Goal: Task Accomplishment & Management: Manage account settings

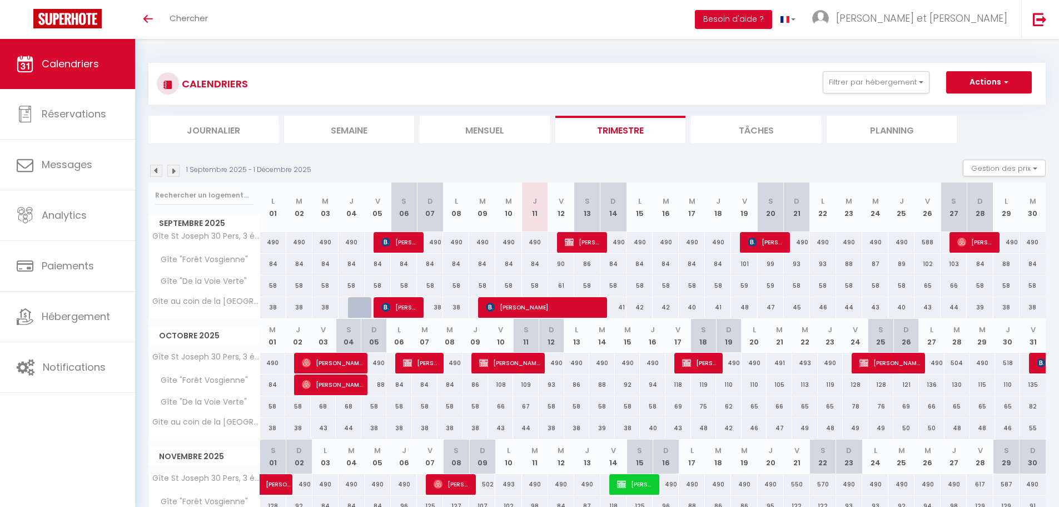
click at [176, 172] on img at bounding box center [173, 171] width 12 height 12
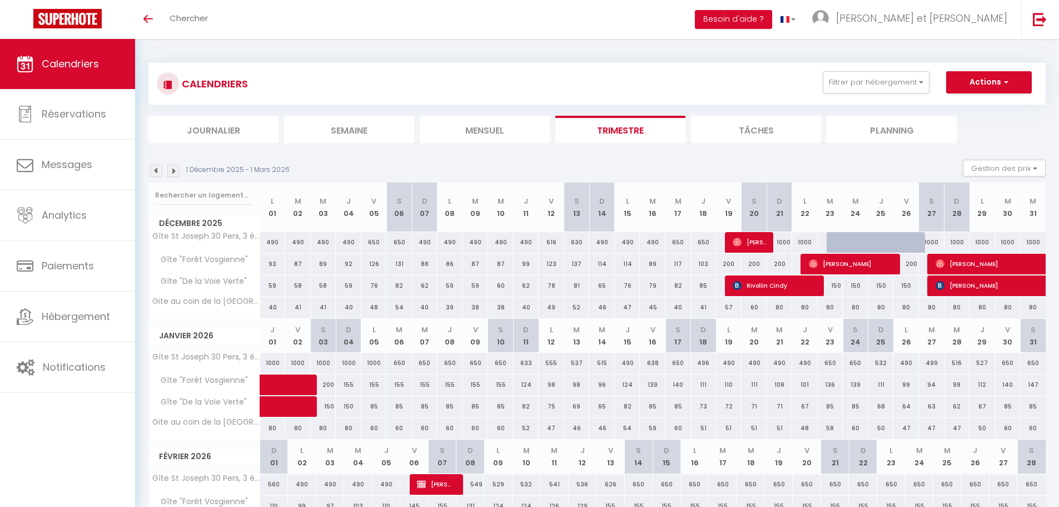
click at [173, 172] on img at bounding box center [173, 171] width 12 height 12
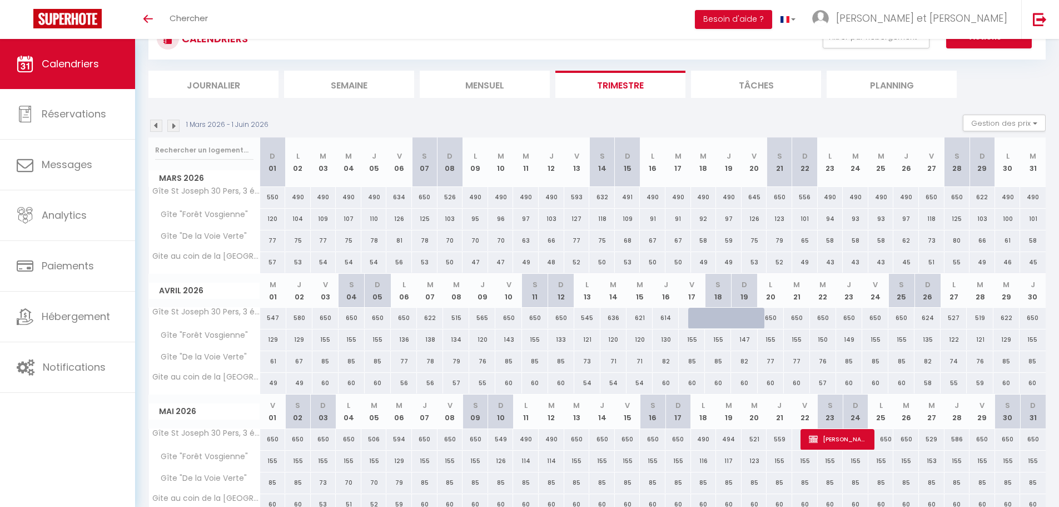
scroll to position [100, 0]
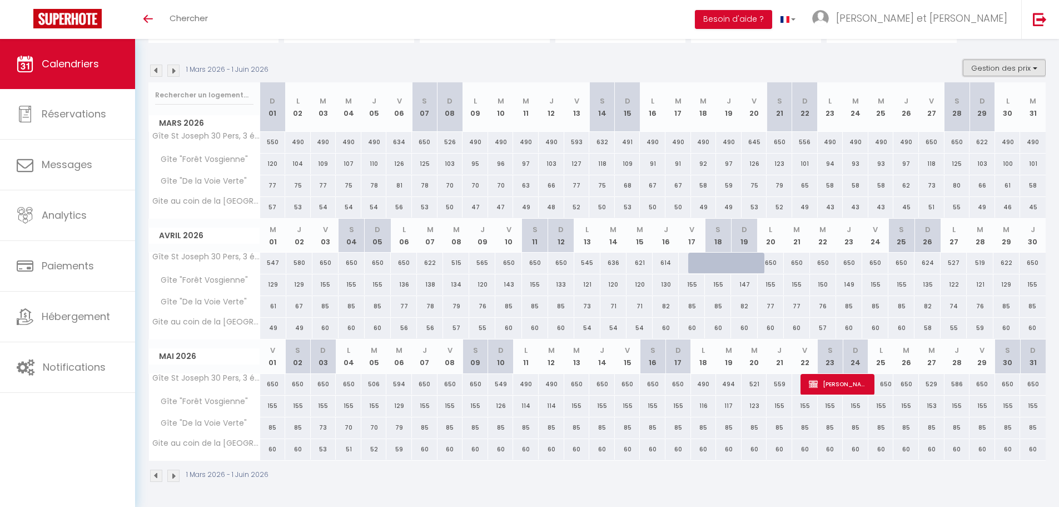
click at [1024, 67] on button "Gestion des prix" at bounding box center [1004, 67] width 83 height 17
click at [966, 102] on input "Nb Nuits minimum" at bounding box center [995, 102] width 100 height 11
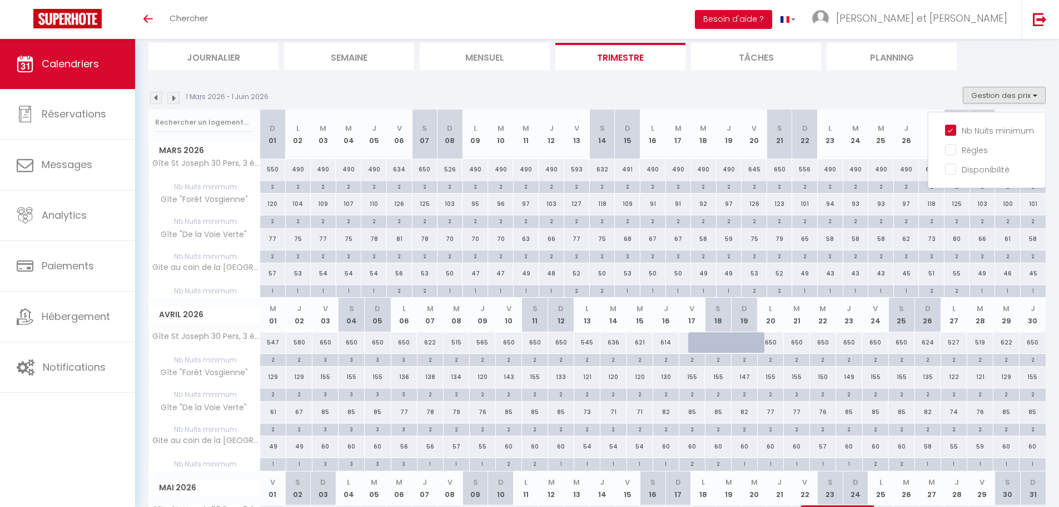
scroll to position [33, 0]
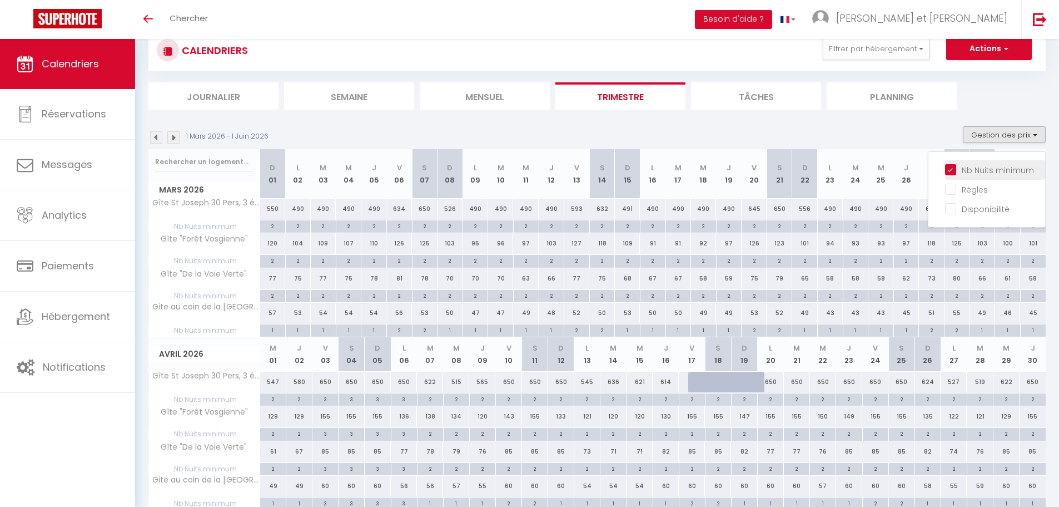
click at [952, 171] on input "Nb Nuits minimum" at bounding box center [995, 168] width 100 height 11
checkbox input "false"
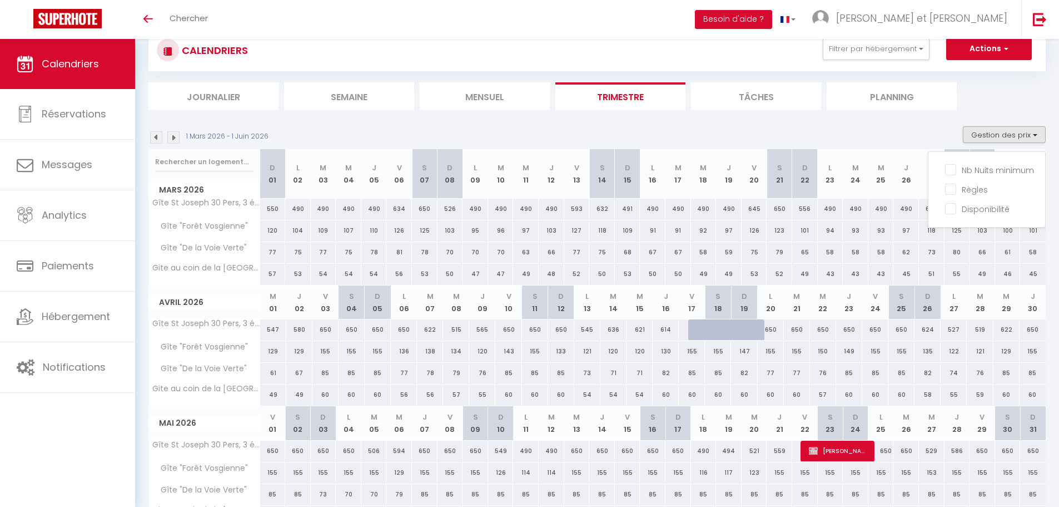
click at [922, 132] on div "[DATE] - [DATE] Gestion des prix Nb Nuits minimum Règles Disponibilité" at bounding box center [596, 137] width 897 height 23
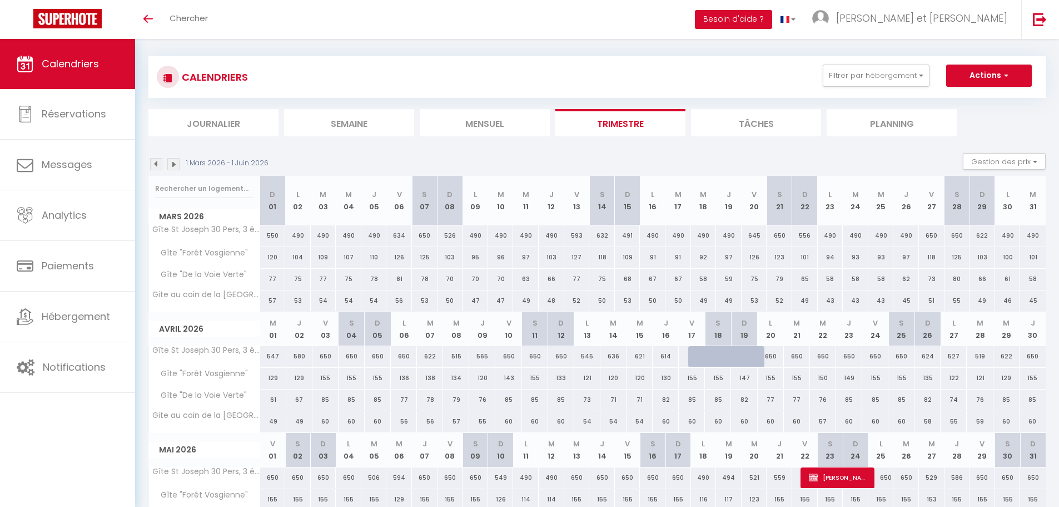
scroll to position [0, 0]
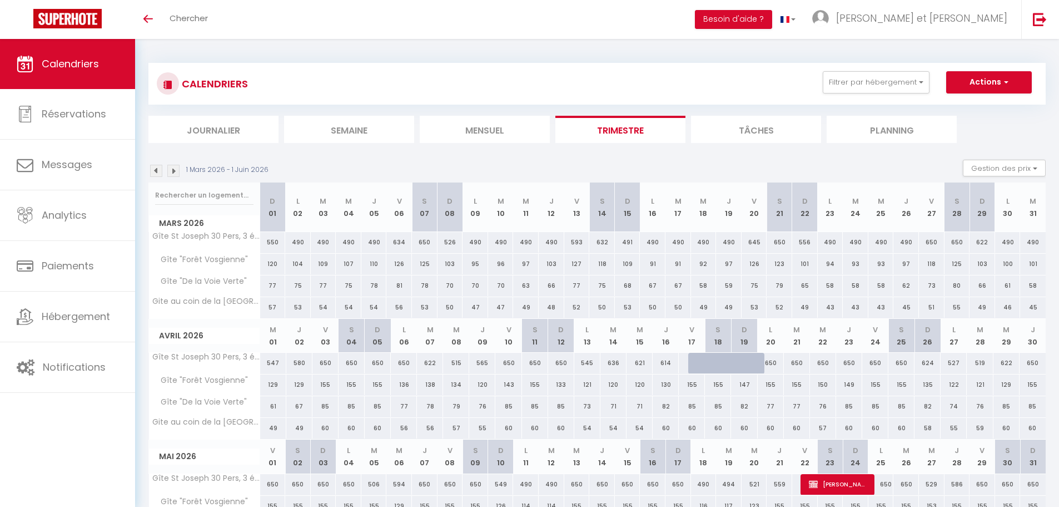
click at [160, 170] on img at bounding box center [156, 171] width 12 height 12
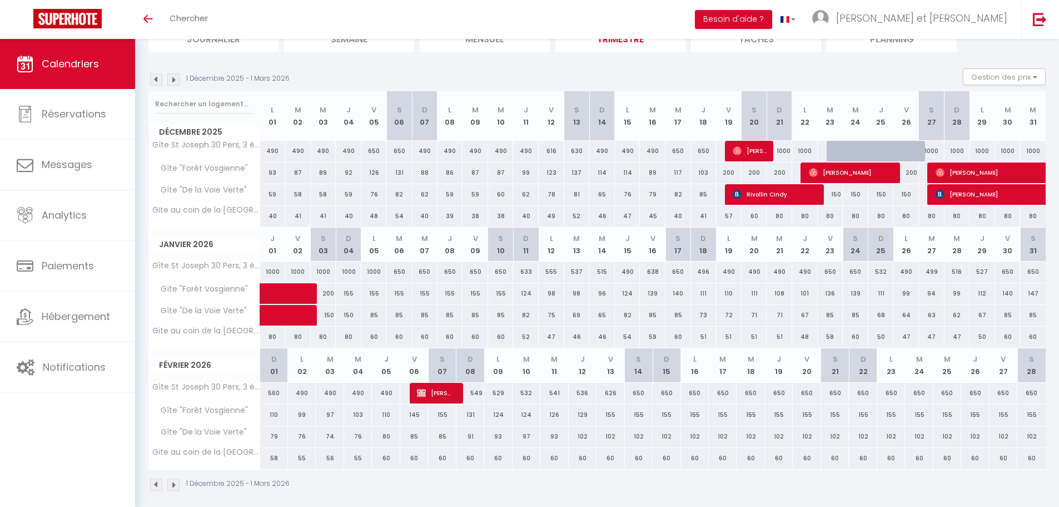
scroll to position [100, 0]
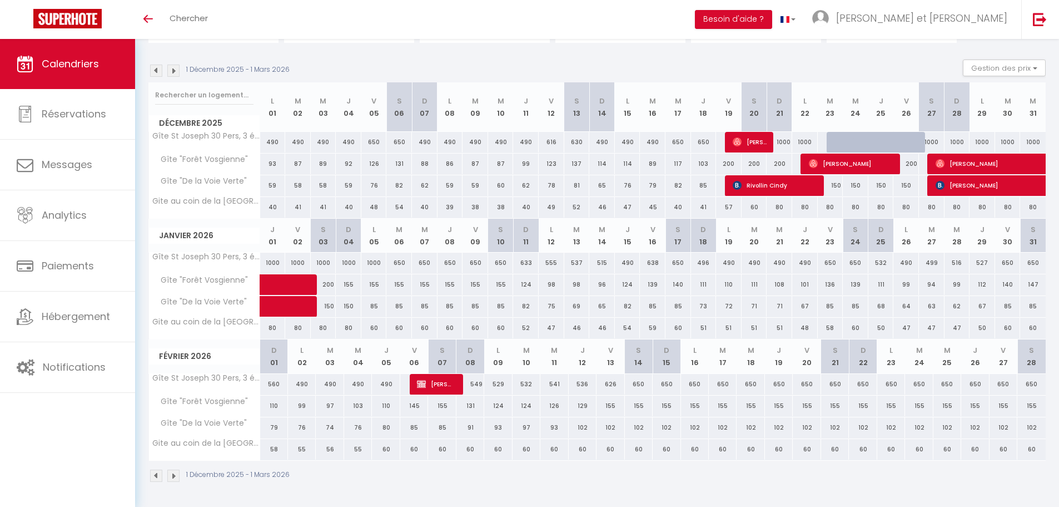
click at [177, 76] on img at bounding box center [173, 71] width 12 height 12
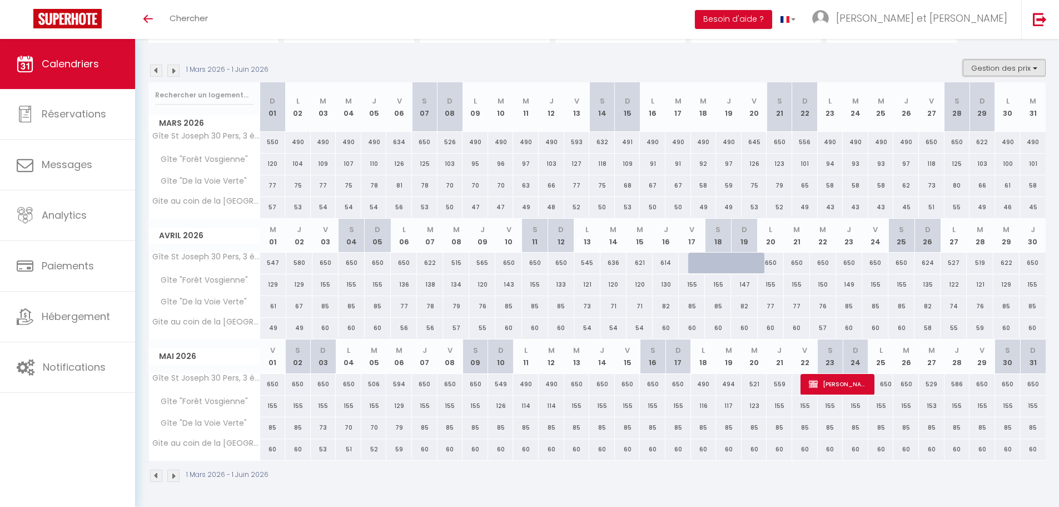
click at [1009, 67] on button "Gestion des prix" at bounding box center [1004, 67] width 83 height 17
click at [952, 104] on input "Nb Nuits minimum" at bounding box center [995, 102] width 100 height 11
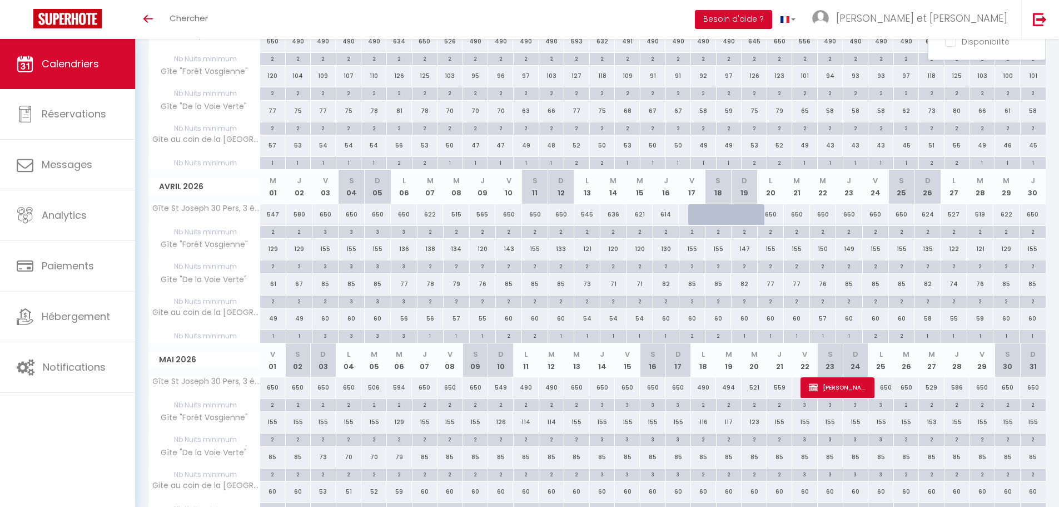
scroll to position [33, 0]
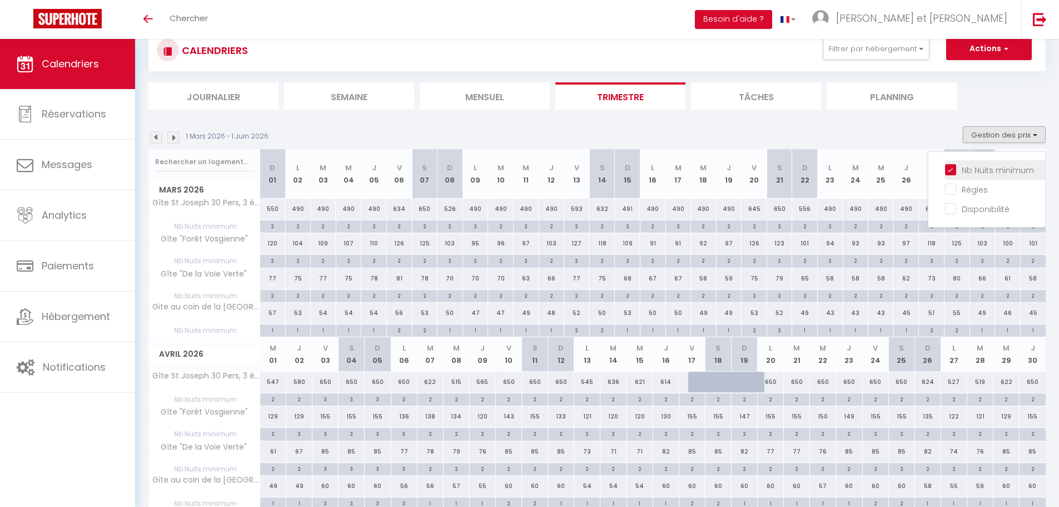
click at [951, 167] on input "Nb Nuits minimum" at bounding box center [995, 168] width 100 height 11
checkbox input "false"
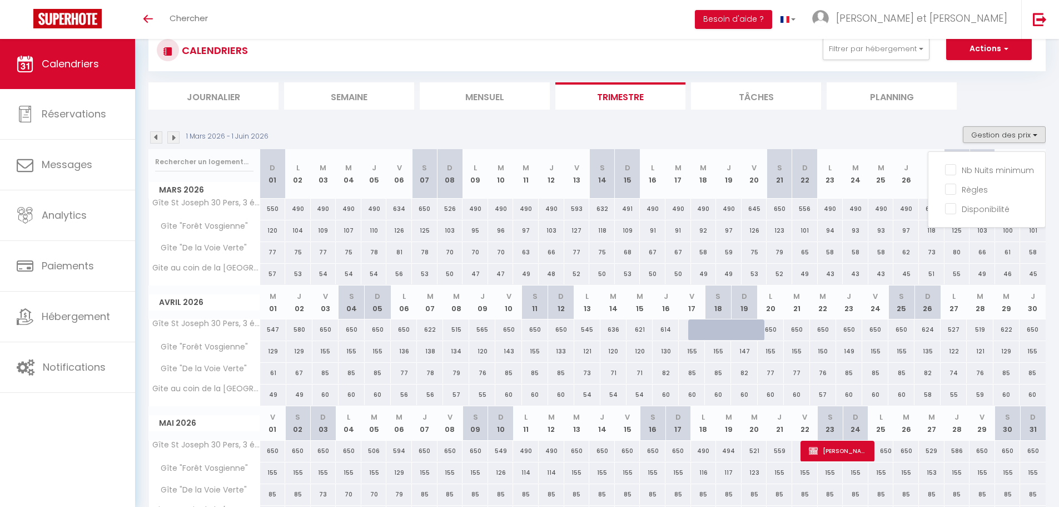
click at [892, 123] on section "[DATE] - [DATE] Gestion des prix Nb Nuits minimum Règles Disponibilité [DATE] D…" at bounding box center [596, 337] width 897 height 445
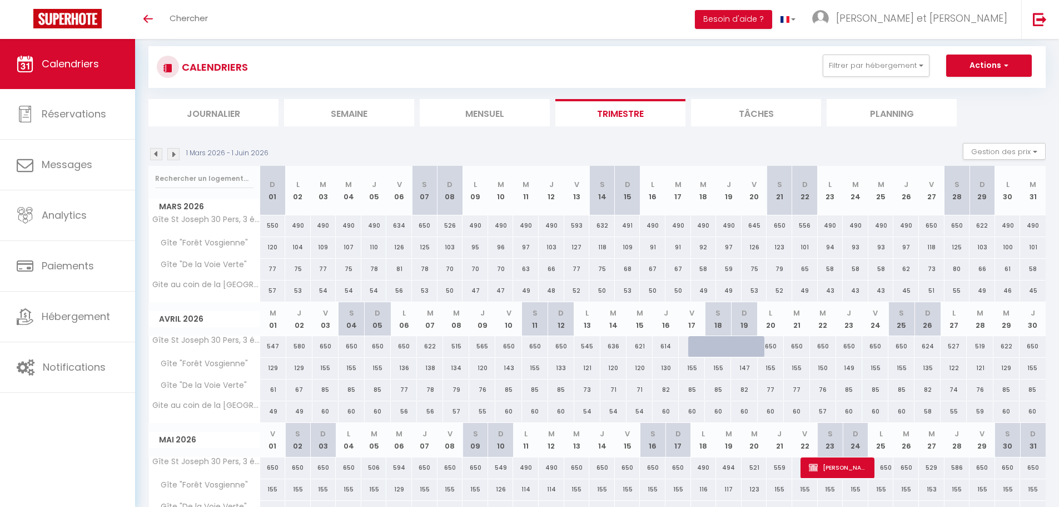
scroll to position [0, 0]
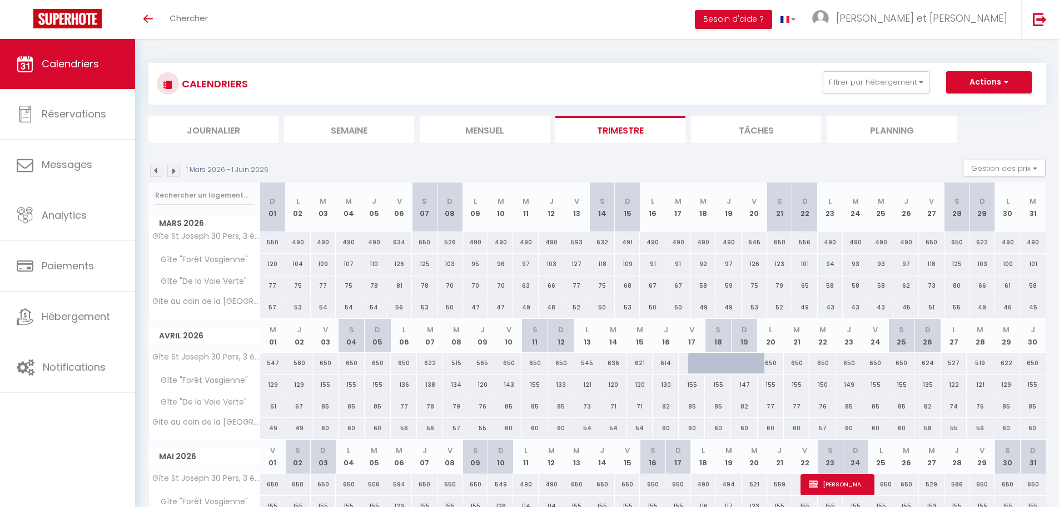
click at [153, 168] on img at bounding box center [156, 171] width 12 height 12
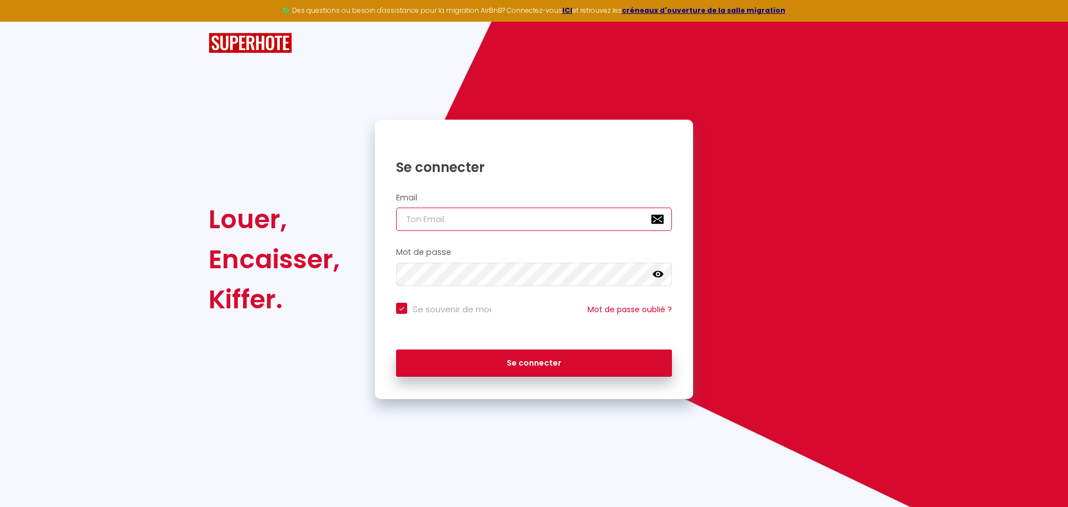
type input "[EMAIL_ADDRESS][DOMAIN_NAME]"
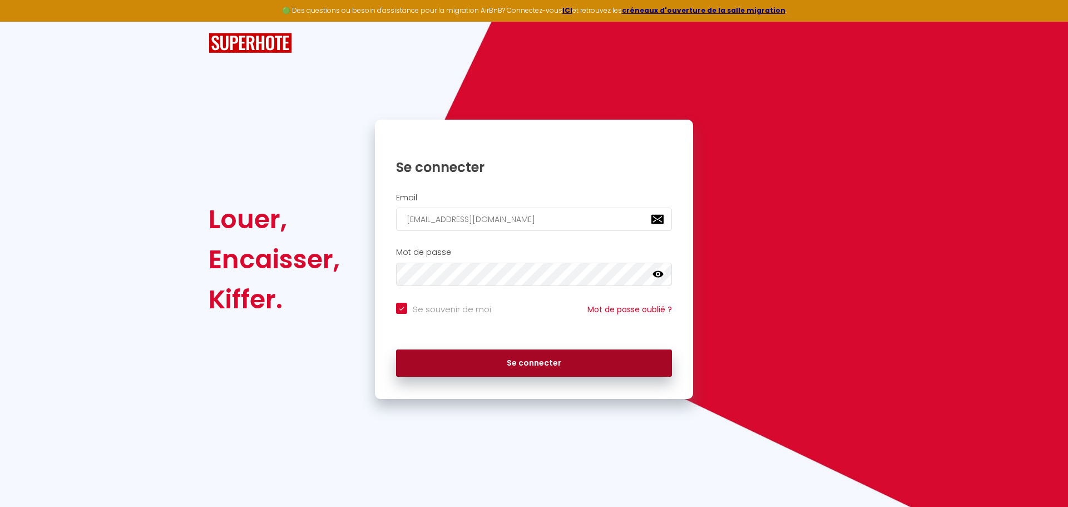
click at [529, 360] on button "Se connecter" at bounding box center [534, 363] width 276 height 28
checkbox input "true"
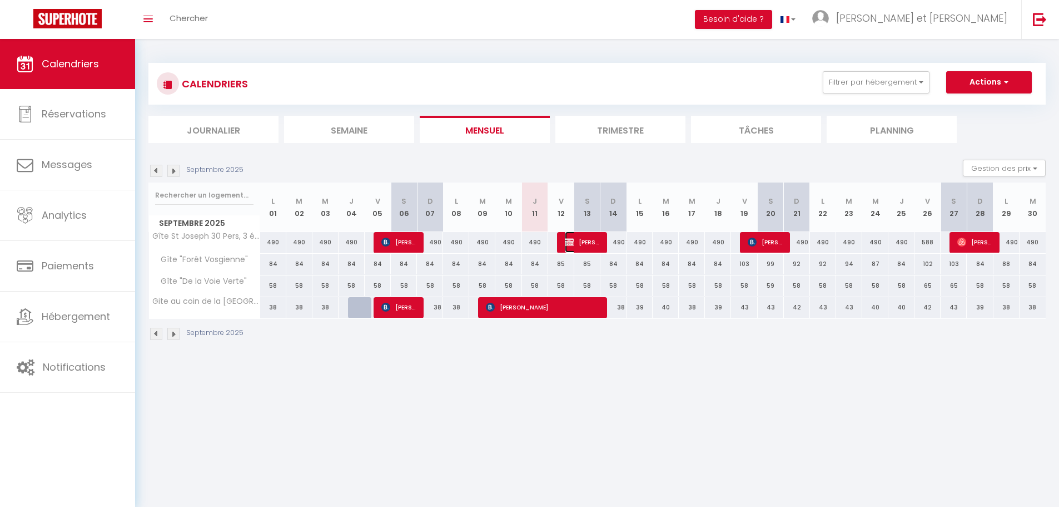
click at [568, 245] on img at bounding box center [569, 241] width 9 height 9
select select "OK"
select select "KO"
select select "0"
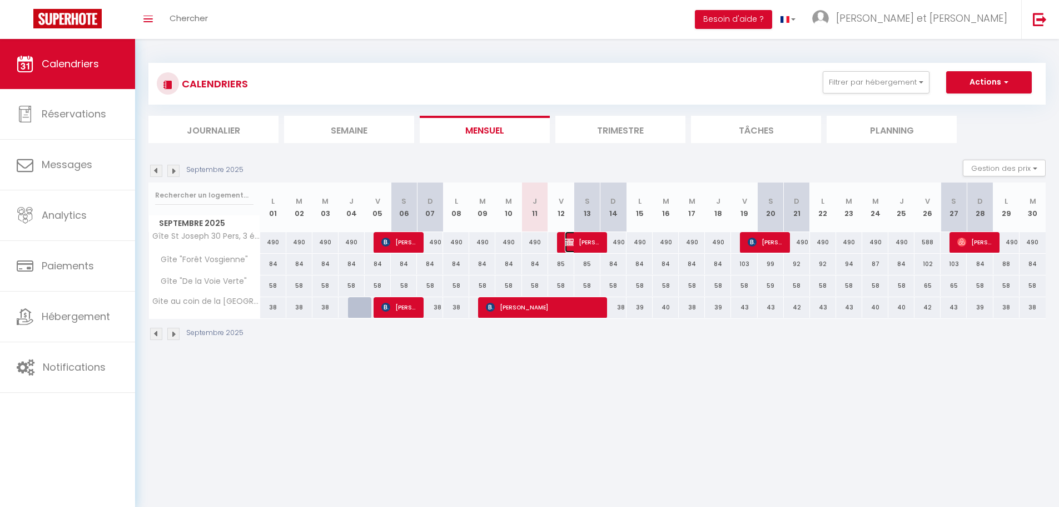
select select "1"
select select
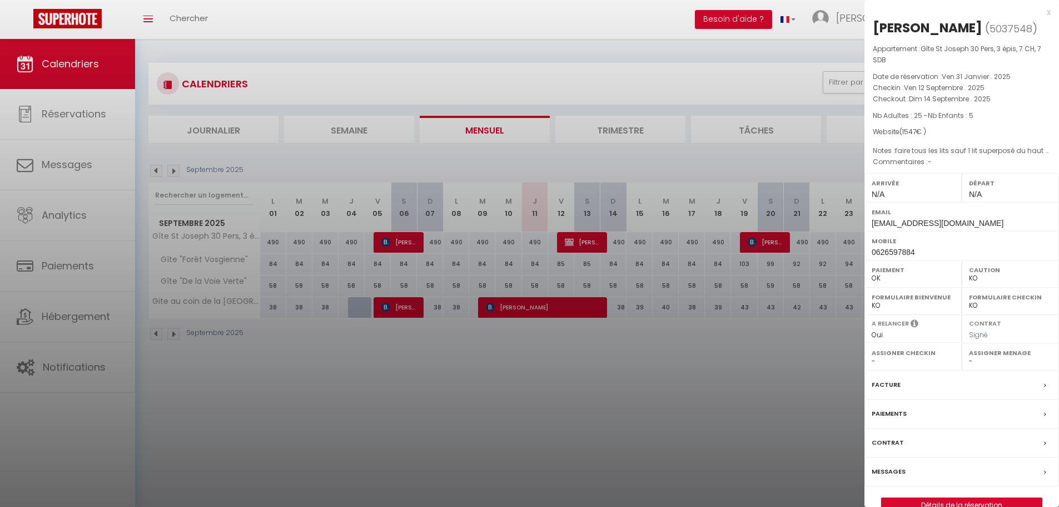
click at [904, 469] on label "Messages" at bounding box center [889, 471] width 34 height 12
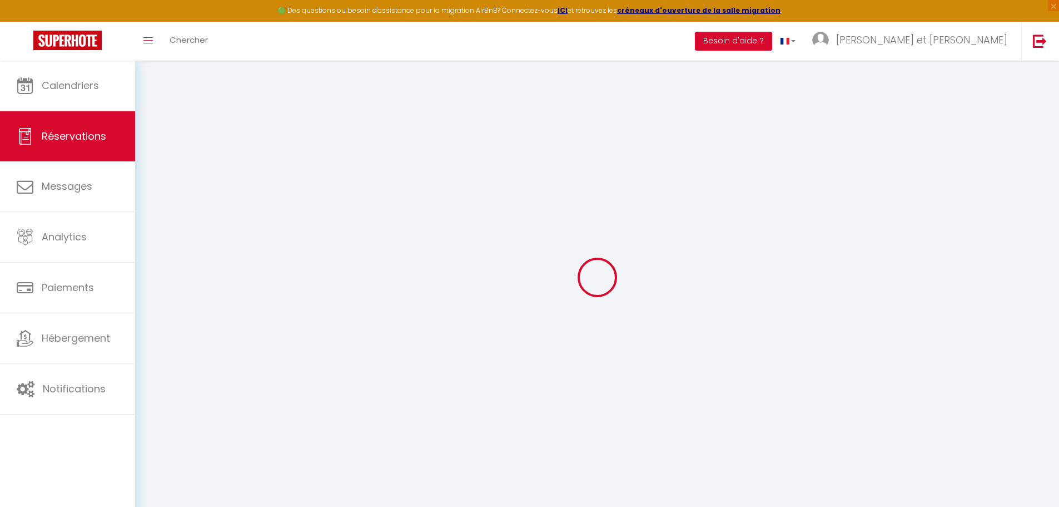
select select
checkbox input "false"
type textarea "faire tous les lits sauf 1 lit superposé du haut ch5 chèque de caution règlemen…"
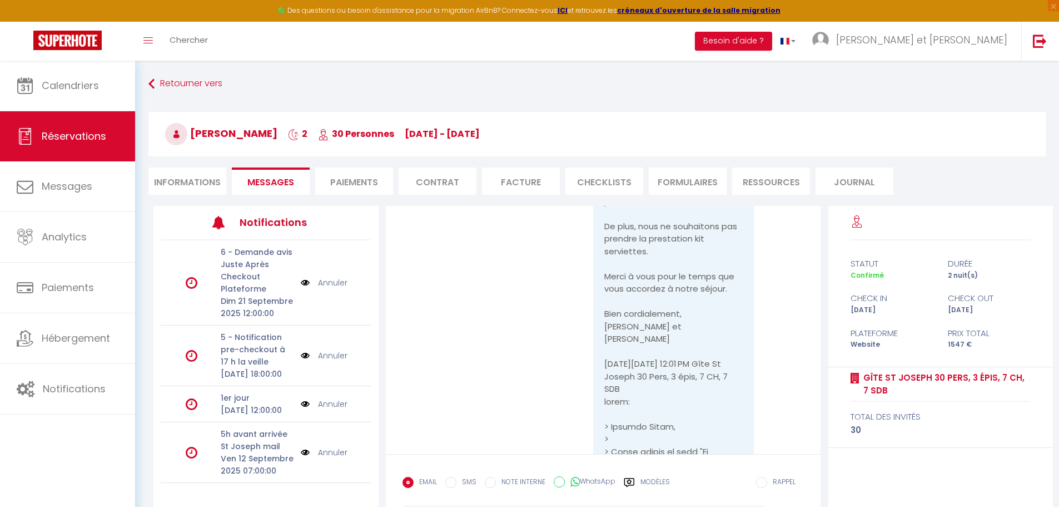
scroll to position [8238, 0]
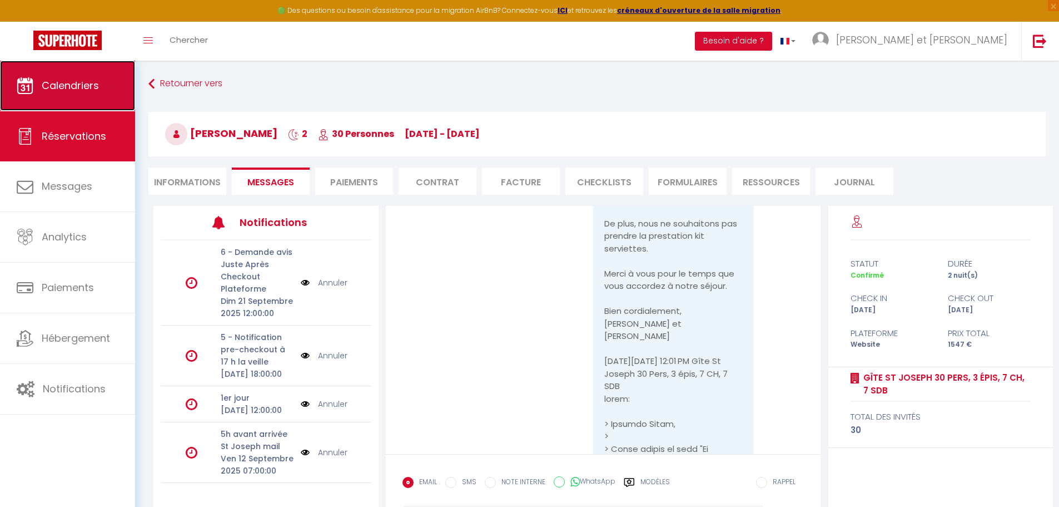
click at [64, 78] on span "Calendriers" at bounding box center [70, 85] width 57 height 14
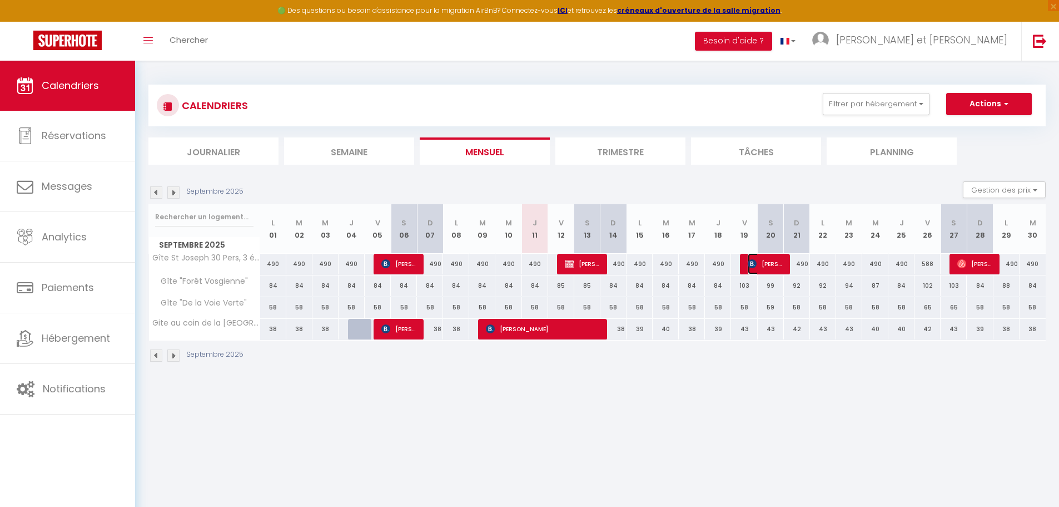
click at [780, 265] on span "[PERSON_NAME]" at bounding box center [765, 263] width 35 height 21
select select "OK"
select select "0"
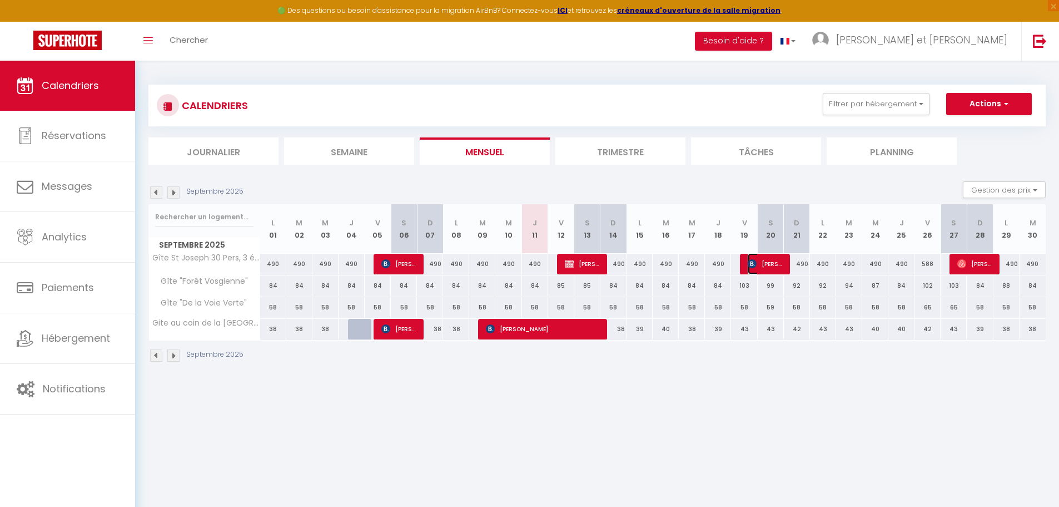
select select "1"
select select
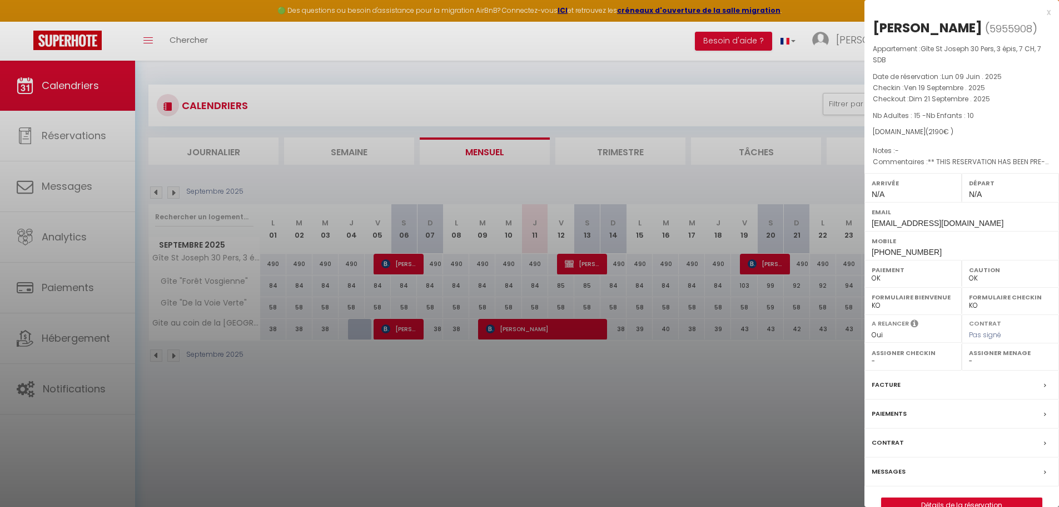
click at [899, 470] on label "Messages" at bounding box center [889, 471] width 34 height 12
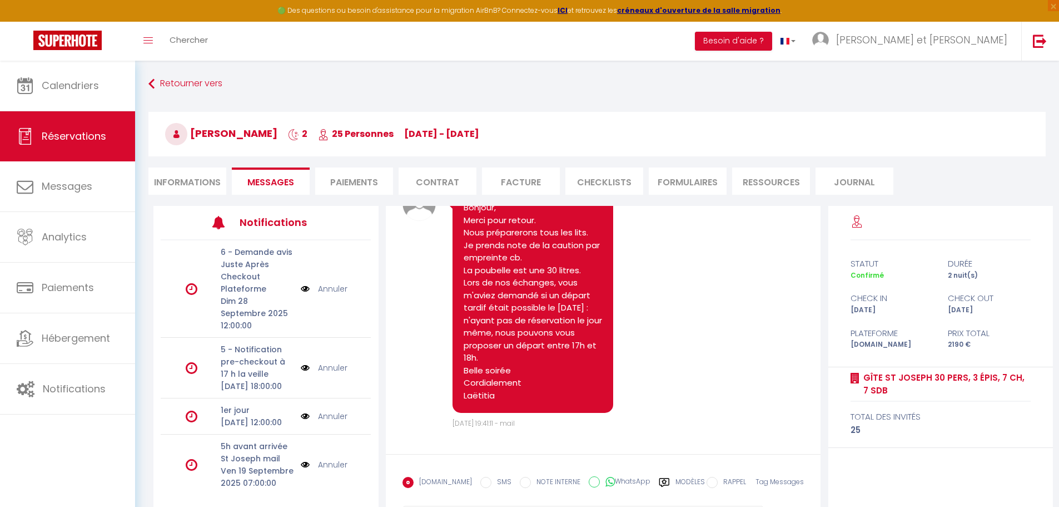
scroll to position [6403, 0]
click at [196, 179] on li "Informations" at bounding box center [187, 180] width 78 height 27
select select
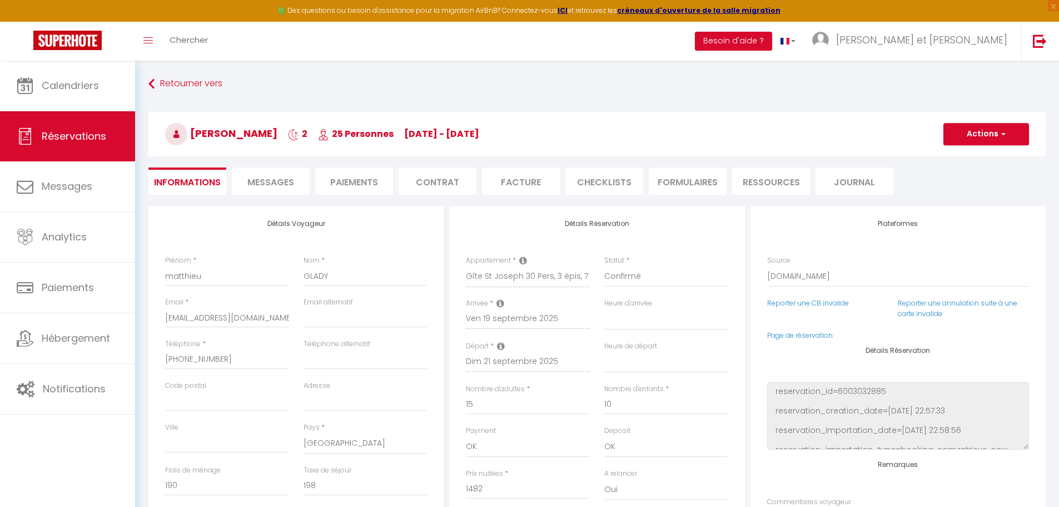
click at [285, 170] on li "Messages" at bounding box center [271, 180] width 78 height 27
select select
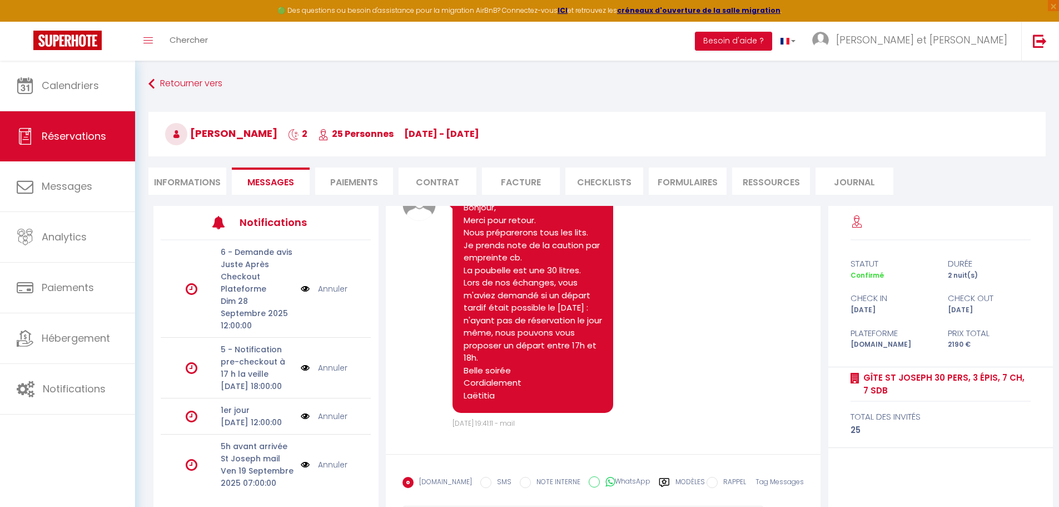
select select
click at [166, 186] on li "Informations" at bounding box center [187, 180] width 78 height 27
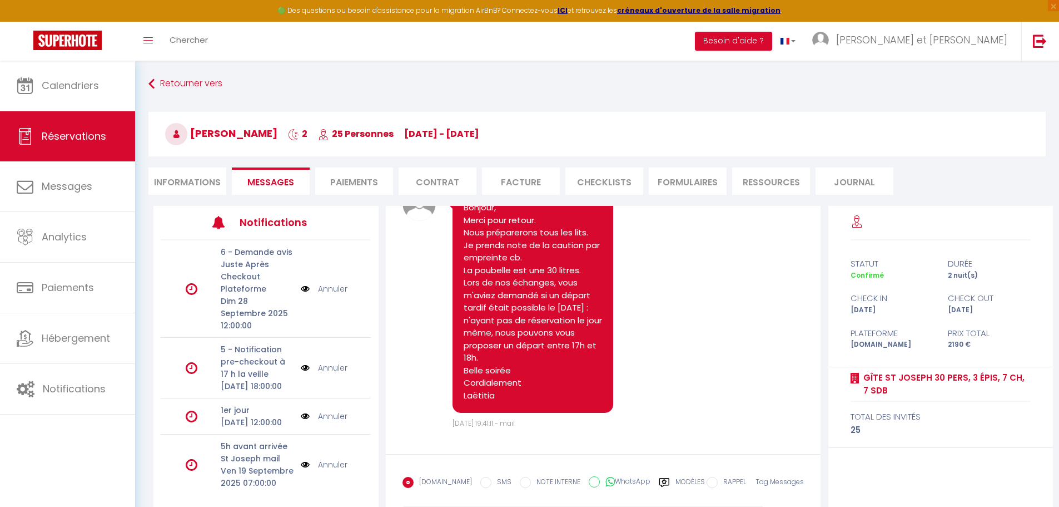
select select
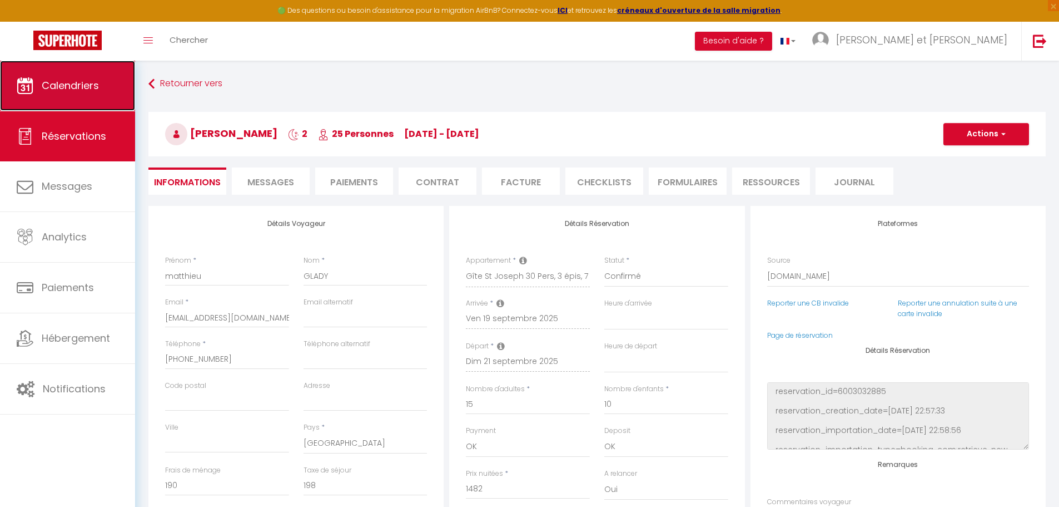
click at [88, 79] on span "Calendriers" at bounding box center [70, 85] width 57 height 14
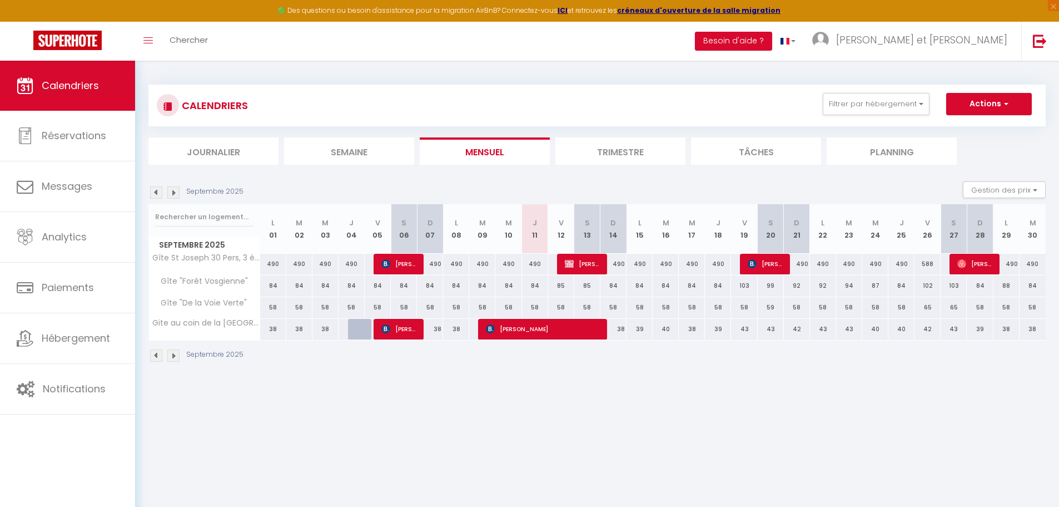
click at [629, 159] on li "Trimestre" at bounding box center [620, 150] width 130 height 27
